Goal: Find specific page/section: Find specific page/section

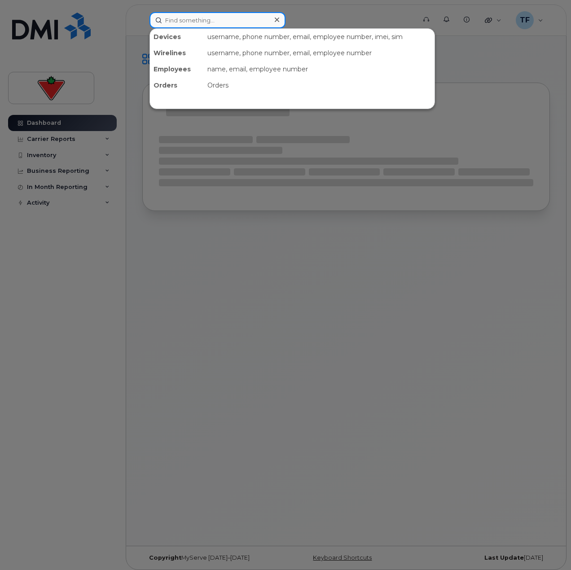
click at [183, 14] on input at bounding box center [217, 20] width 136 height 16
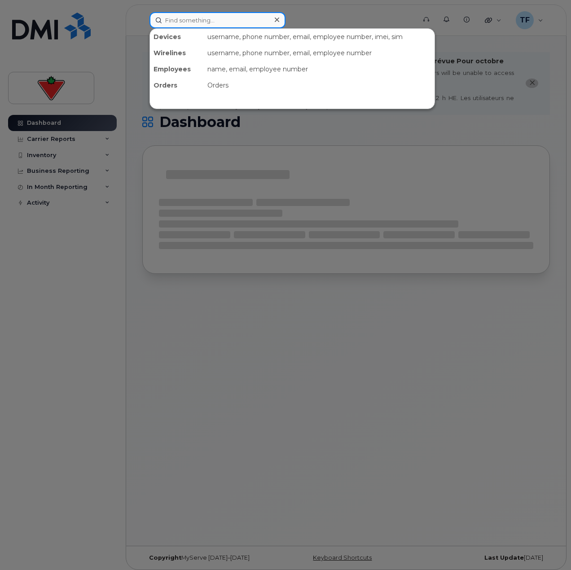
paste input "[PERSON_NAME]"
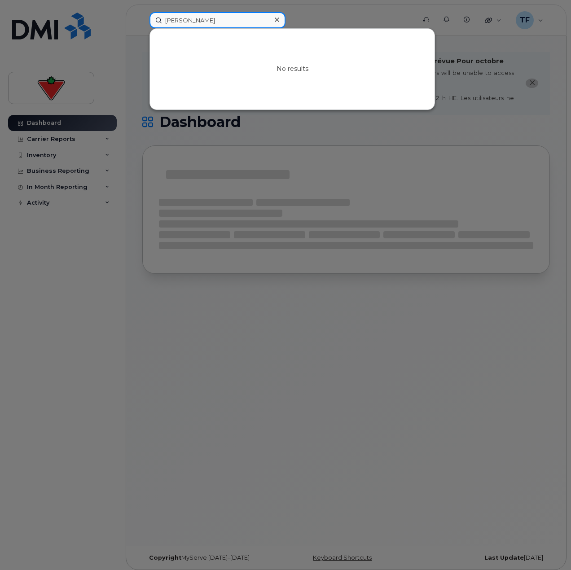
drag, startPoint x: 193, startPoint y: 20, endPoint x: 204, endPoint y: 31, distance: 15.5
click at [193, 22] on input "[PERSON_NAME]" at bounding box center [217, 20] width 136 height 16
paste input "MQGC4TK254"
click at [223, 12] on div at bounding box center [285, 285] width 571 height 570
click at [223, 19] on input "MQGC4TK254" at bounding box center [217, 20] width 136 height 16
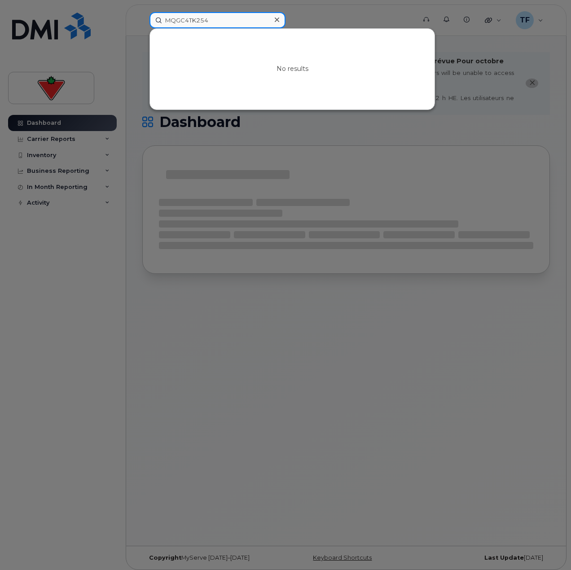
paste input "YX77QRJP2N"
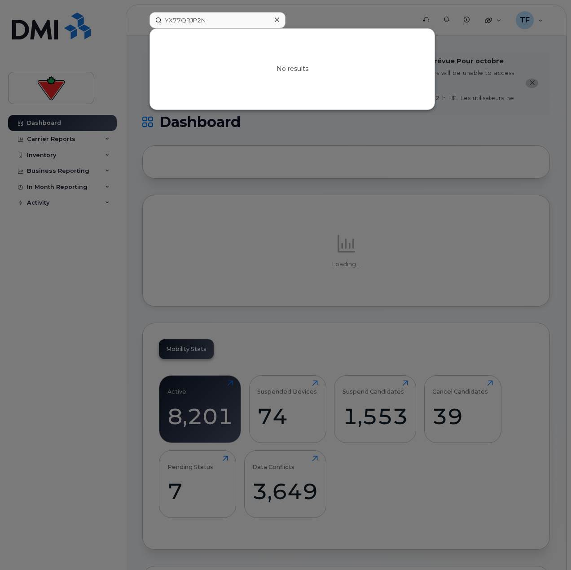
click at [91, 176] on div at bounding box center [285, 285] width 571 height 570
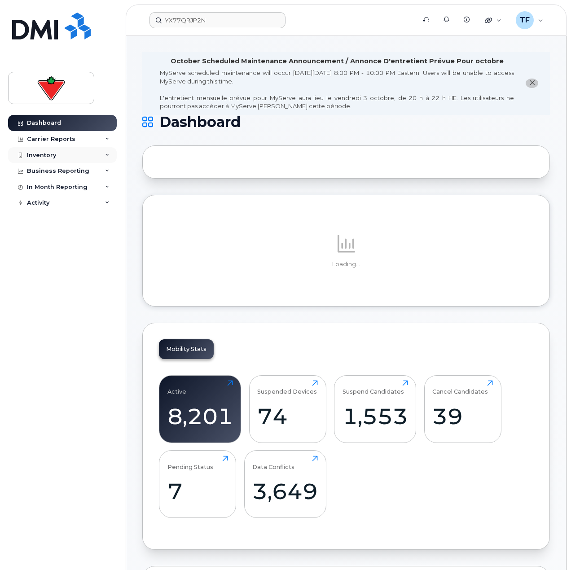
click at [101, 158] on div "Inventory" at bounding box center [62, 155] width 109 height 16
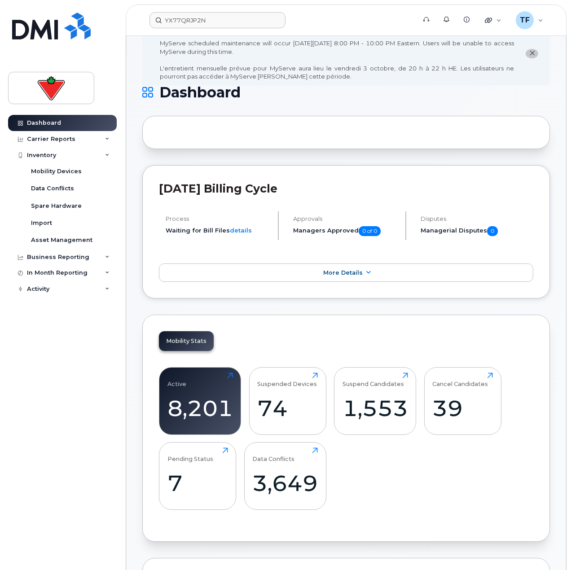
scroll to position [45, 0]
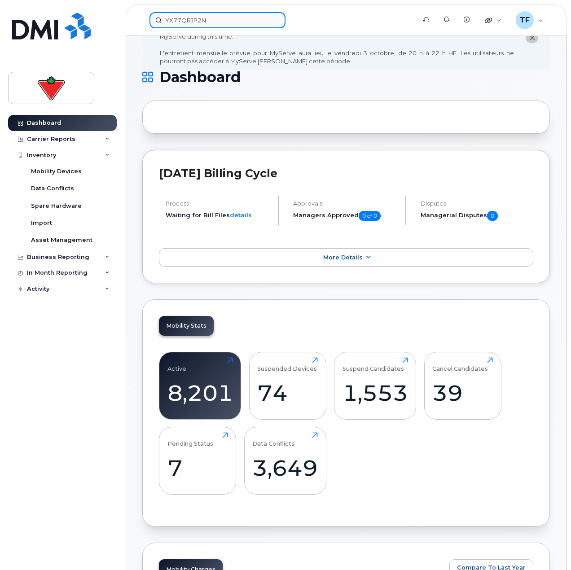
click at [194, 26] on input "YX77QRJP2N" at bounding box center [217, 20] width 136 height 16
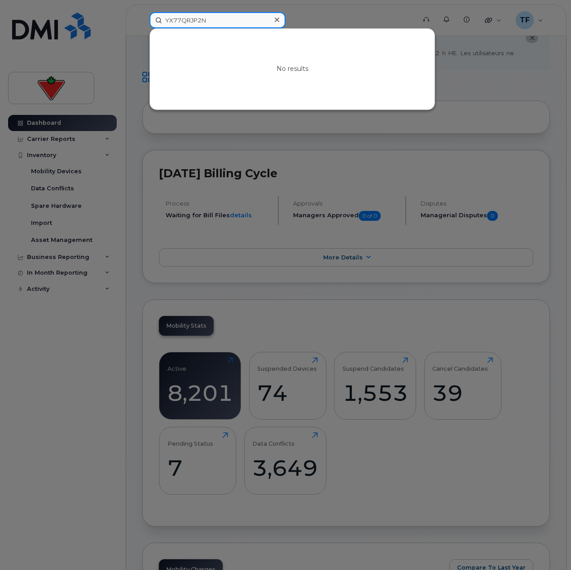
click at [194, 26] on input "YX77QRJP2N" at bounding box center [217, 20] width 136 height 16
type input "[PERSON_NAME]"
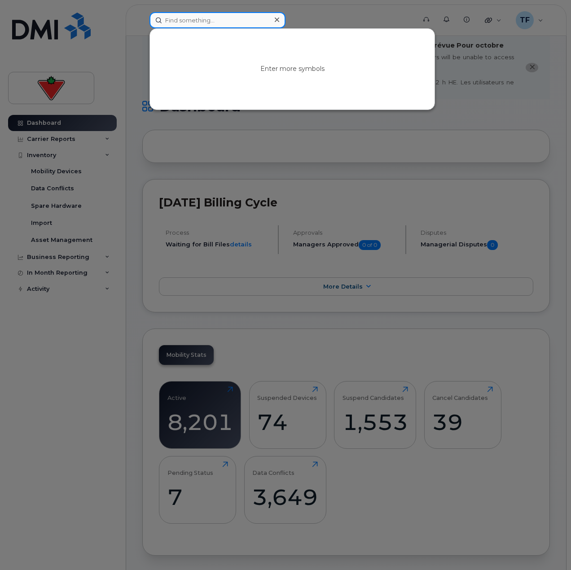
scroll to position [0, 0]
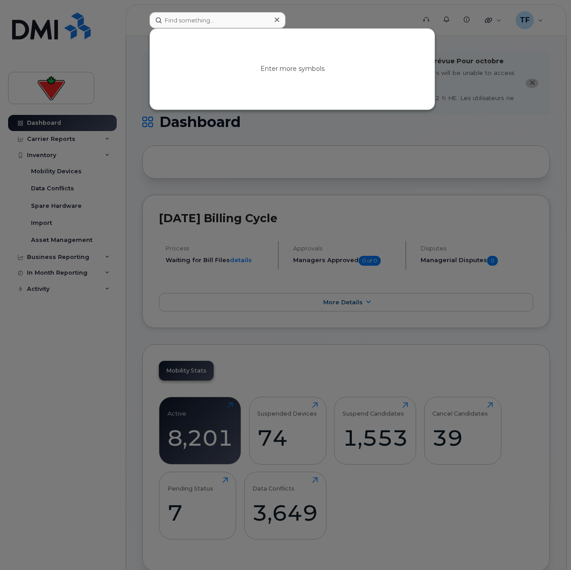
click at [90, 403] on div at bounding box center [285, 285] width 571 height 570
